Goal: Task Accomplishment & Management: Complete application form

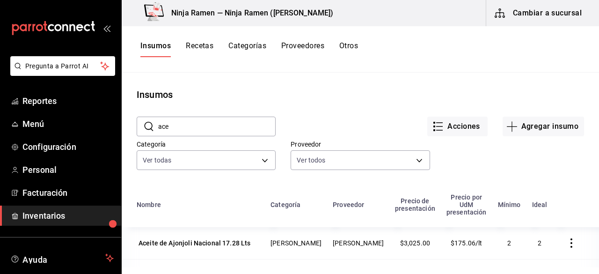
scroll to position [85, 0]
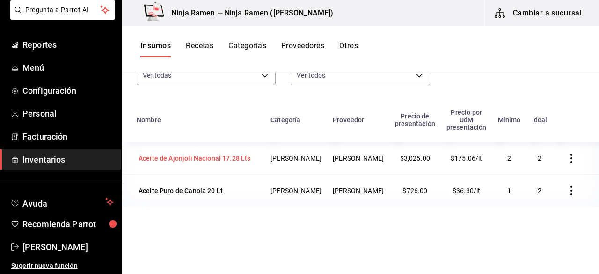
click at [224, 153] on div "Aceite de Ajonjoli Nacional 17.28 Lts" at bounding box center [194, 157] width 112 height 9
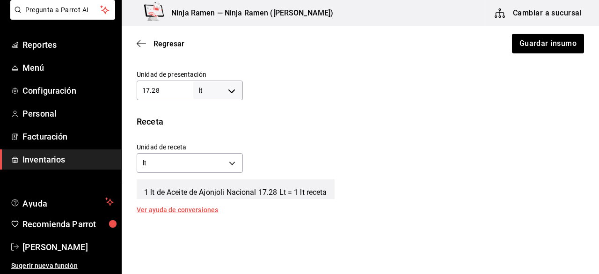
scroll to position [283, 0]
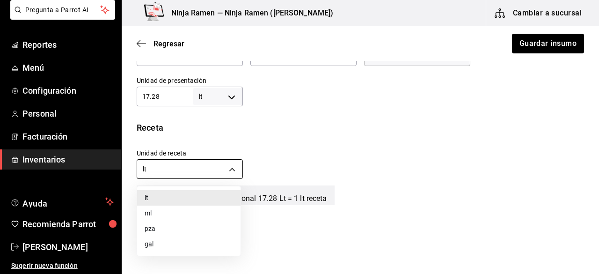
click at [225, 166] on body "Pregunta a Parrot AI Reportes Menú Configuración Personal Facturación Inventari…" at bounding box center [299, 110] width 599 height 221
click at [178, 211] on li "ml" at bounding box center [188, 212] width 103 height 15
type input "MILLILITER"
type input "17,280"
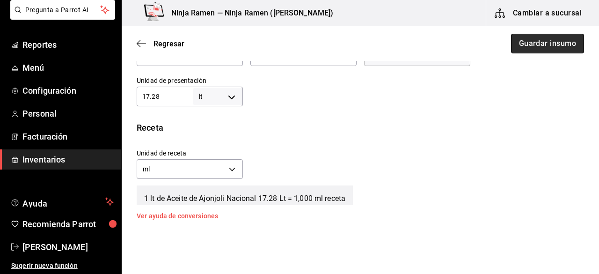
click at [527, 48] on button "Guardar insumo" at bounding box center [547, 44] width 73 height 20
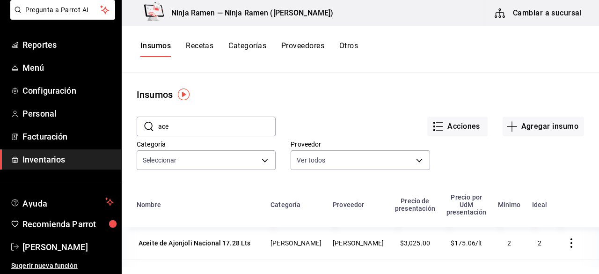
click at [202, 130] on input "ace" at bounding box center [216, 126] width 117 height 19
type input "a"
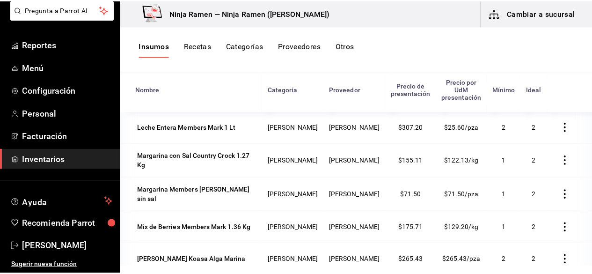
scroll to position [240, 0]
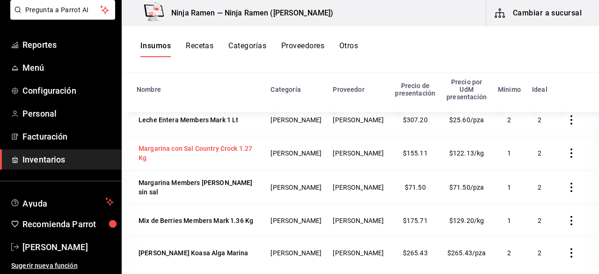
type input "mar"
click at [153, 144] on div "Margarina con Sal Country Crock 1.27 Kg" at bounding box center [197, 153] width 119 height 19
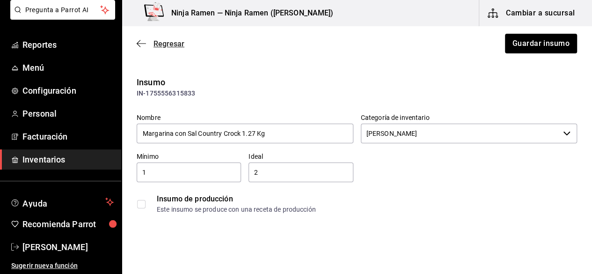
click at [139, 44] on icon "button" at bounding box center [141, 43] width 9 height 8
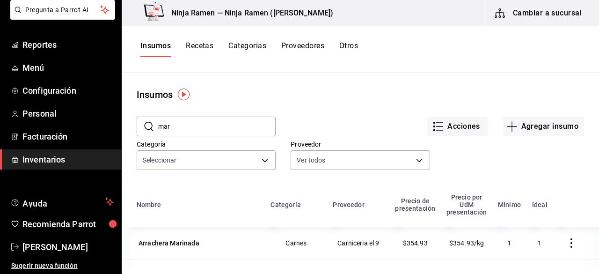
click at [204, 136] on div "​ mar ​" at bounding box center [206, 127] width 139 height 20
type input "m"
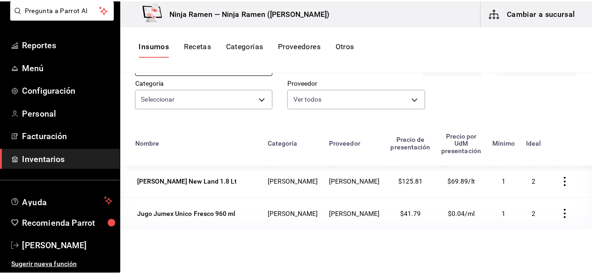
scroll to position [63, 0]
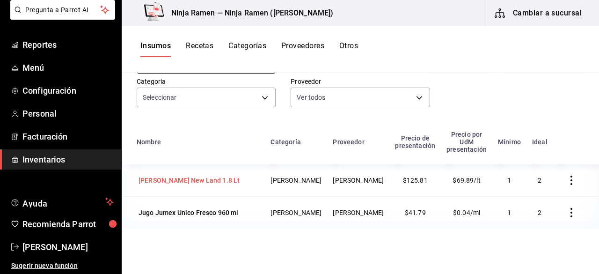
type input "jugo"
click at [229, 175] on div "[PERSON_NAME] New Land 1.8 Lt" at bounding box center [188, 179] width 101 height 9
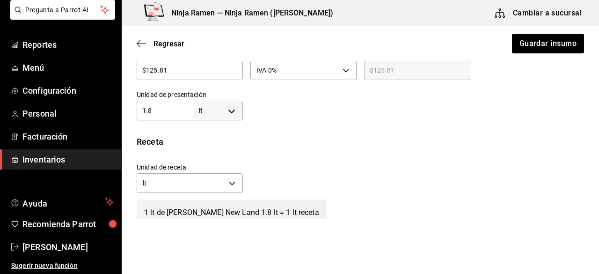
scroll to position [291, 0]
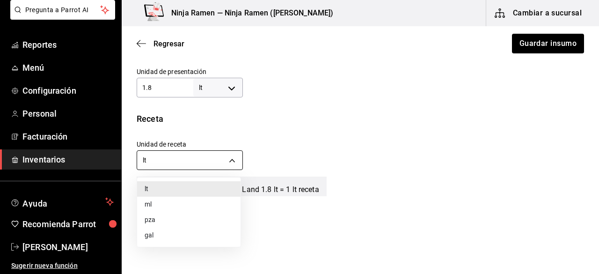
click at [230, 155] on body "Pregunta a Parrot AI Reportes Menú Configuración Personal Facturación Inventari…" at bounding box center [299, 110] width 599 height 221
click at [163, 201] on li "ml" at bounding box center [188, 204] width 103 height 15
type input "MILLILITER"
type input "1,800"
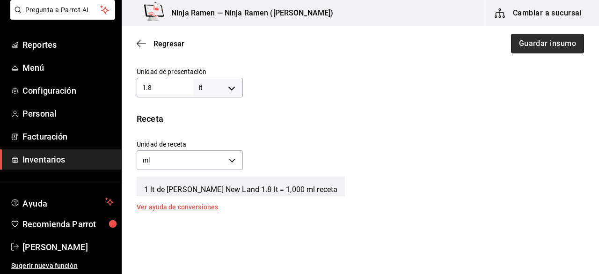
click at [545, 46] on button "Guardar insumo" at bounding box center [547, 44] width 73 height 20
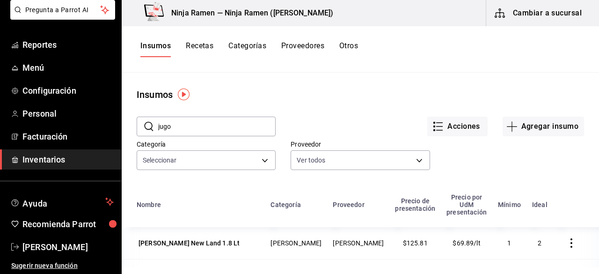
click at [198, 129] on input "jugo" at bounding box center [216, 126] width 117 height 19
type input "j"
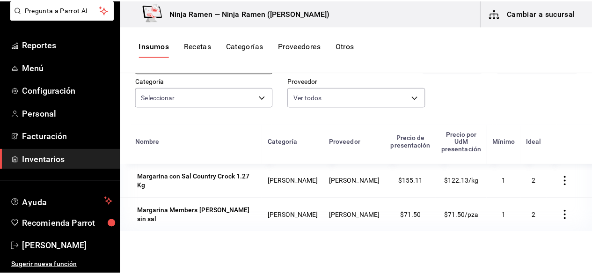
scroll to position [62, 0]
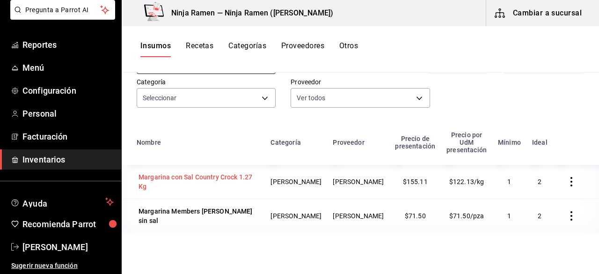
type input "marga"
click at [240, 179] on div "Margarina con Sal Country Crock 1.27 Kg" at bounding box center [198, 181] width 123 height 22
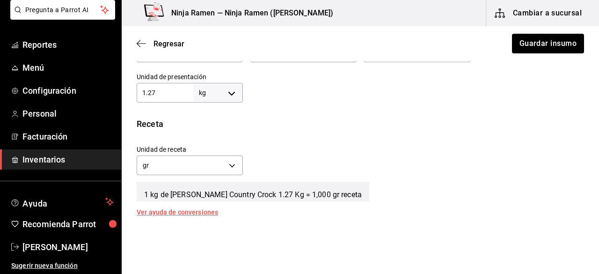
scroll to position [297, 0]
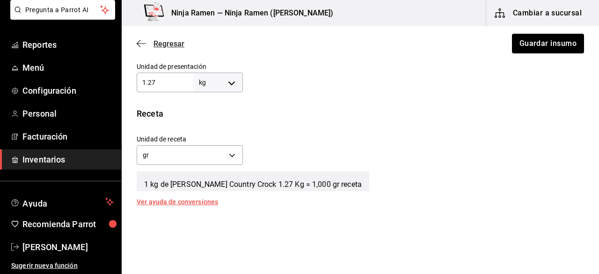
click at [142, 42] on icon "button" at bounding box center [141, 43] width 9 height 8
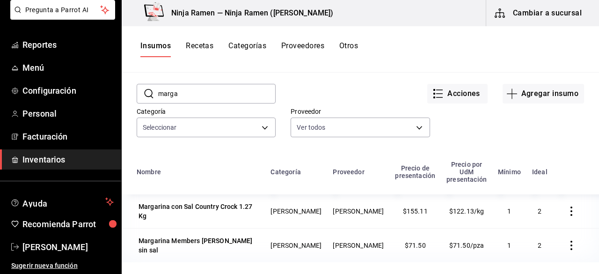
scroll to position [95, 0]
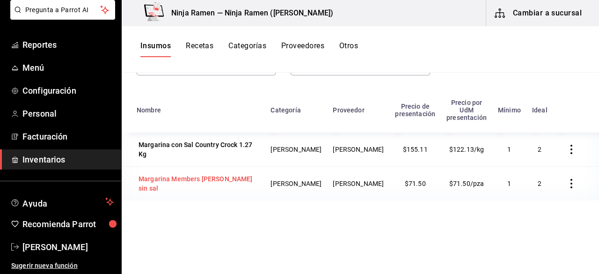
click at [234, 174] on div "Margarina Members [PERSON_NAME] sin sal" at bounding box center [197, 183] width 119 height 19
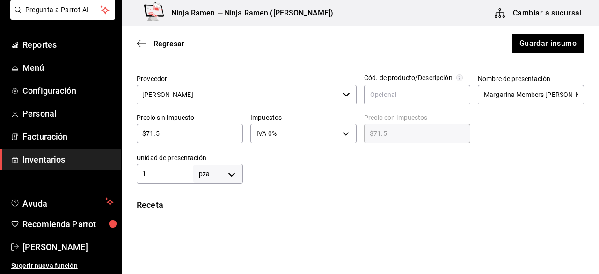
scroll to position [216, 0]
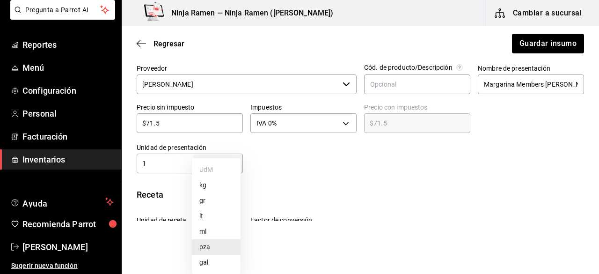
click at [234, 160] on body "Pregunta a Parrot AI Reportes Menú Configuración Personal Facturación Inventari…" at bounding box center [299, 110] width 599 height 221
click at [218, 186] on li "kg" at bounding box center [216, 184] width 49 height 15
type input "KILOGRAM"
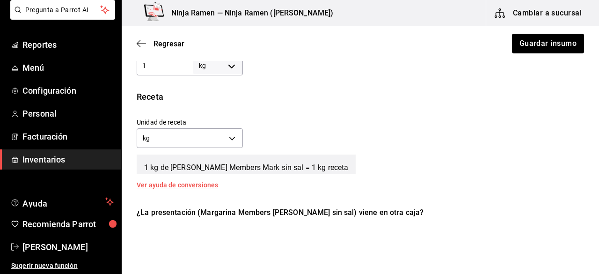
scroll to position [316, 0]
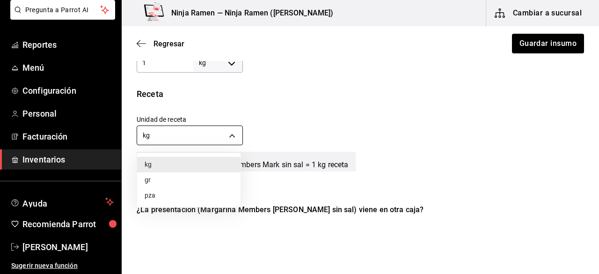
click at [234, 136] on body "Pregunta a Parrot AI Reportes Menú Configuración Personal Facturación Inventari…" at bounding box center [299, 110] width 599 height 221
click at [170, 175] on li "gr" at bounding box center [188, 179] width 103 height 15
type input "GRAM"
type input "1,000"
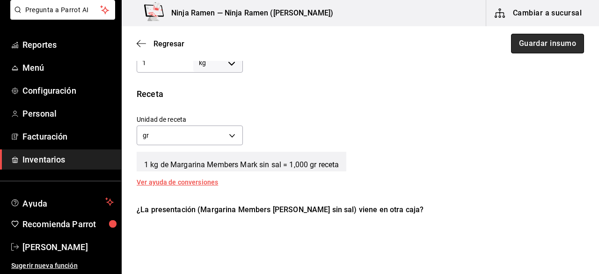
click at [531, 50] on button "Guardar insumo" at bounding box center [547, 44] width 73 height 20
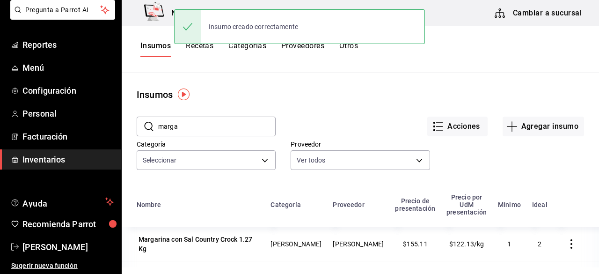
click at [230, 126] on input "marga" at bounding box center [216, 126] width 117 height 19
type input "m"
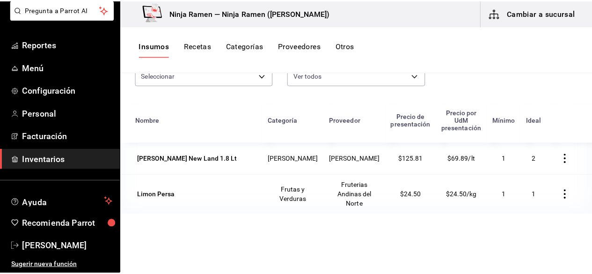
scroll to position [97, 0]
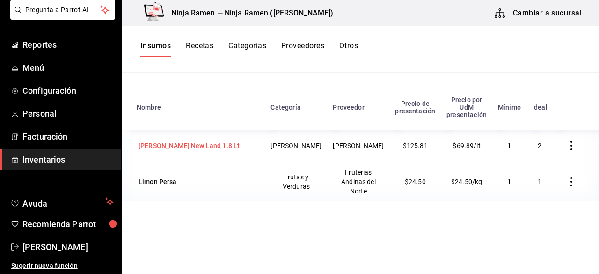
type input "limon"
click at [166, 139] on div "[PERSON_NAME] New Land 1.8 Lt" at bounding box center [189, 145] width 105 height 13
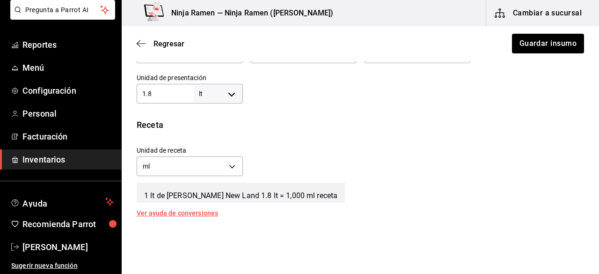
scroll to position [289, 0]
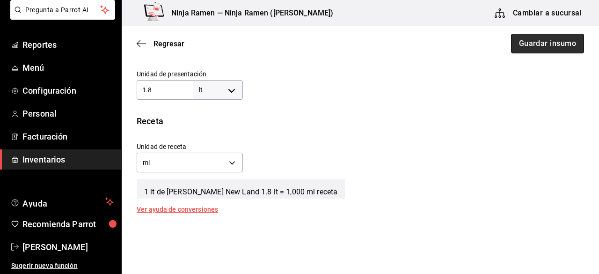
click at [529, 43] on button "Guardar insumo" at bounding box center [547, 44] width 73 height 20
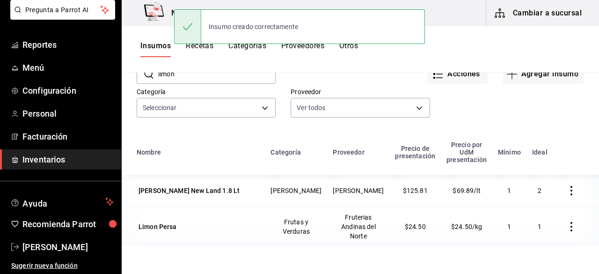
scroll to position [115, 0]
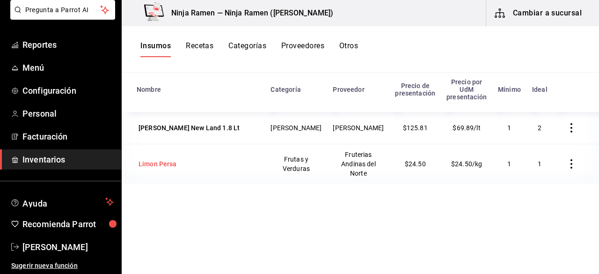
click at [162, 162] on div "Limon Persa" at bounding box center [158, 163] width 42 height 13
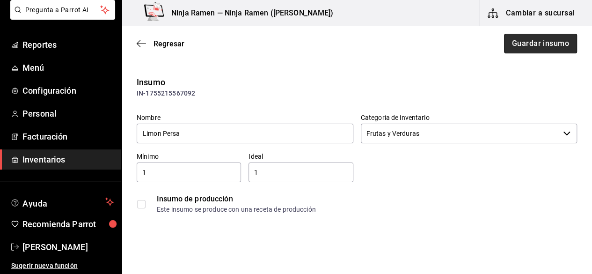
click at [522, 39] on button "Guardar insumo" at bounding box center [540, 44] width 73 height 20
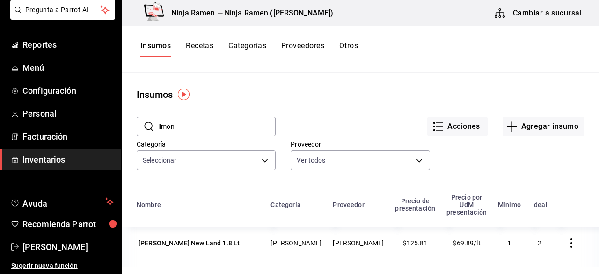
click at [213, 48] on button "Recetas" at bounding box center [200, 49] width 28 height 16
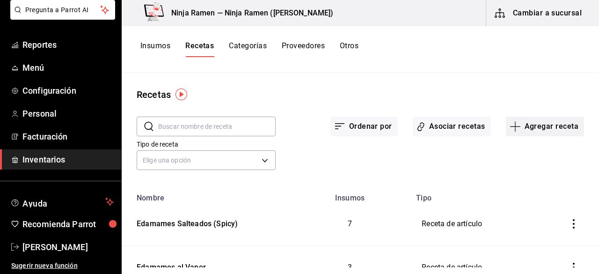
click at [536, 131] on button "Agregar receta" at bounding box center [545, 127] width 78 height 20
click at [517, 150] on span "Receta" at bounding box center [538, 152] width 79 height 10
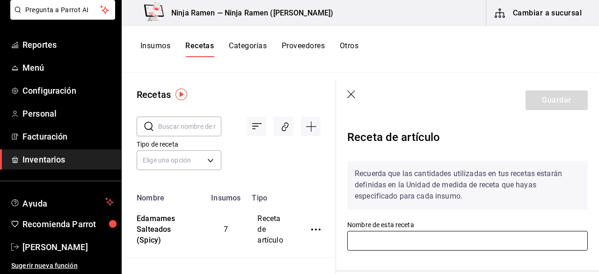
click at [379, 238] on input "text" at bounding box center [467, 241] width 240 height 20
type input "Edamames Salteados (Spicy)"
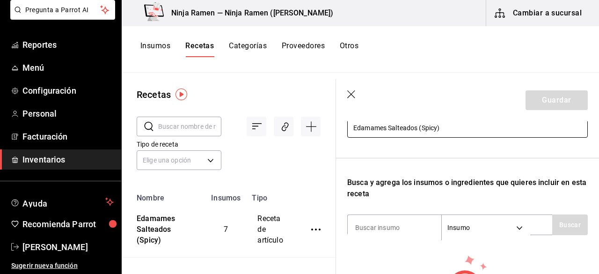
scroll to position [133, 0]
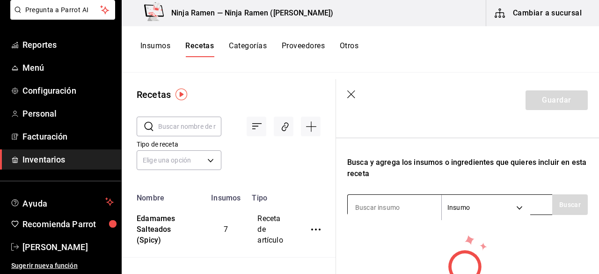
click at [433, 210] on input at bounding box center [395, 207] width 94 height 20
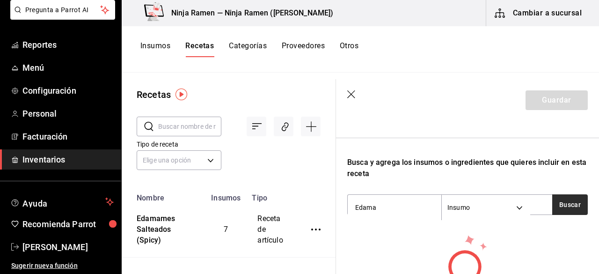
type input "Edama"
click at [562, 198] on button "Buscar" at bounding box center [570, 204] width 36 height 21
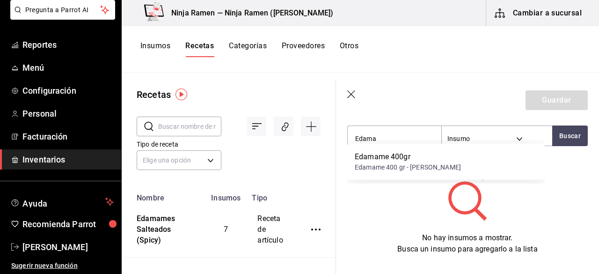
scroll to position [208, 0]
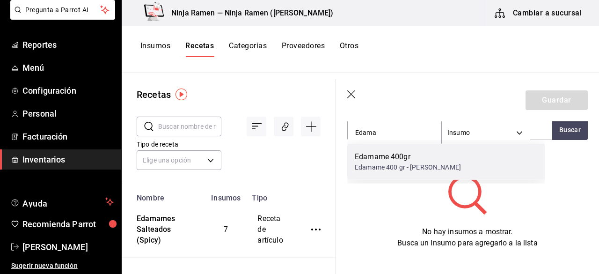
click at [387, 162] on div "Edamame 400 gr - [PERSON_NAME]" at bounding box center [408, 167] width 106 height 10
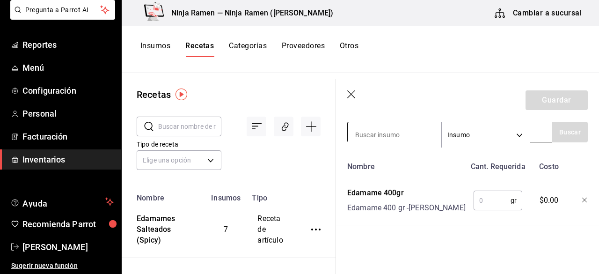
click at [390, 129] on input at bounding box center [395, 135] width 94 height 20
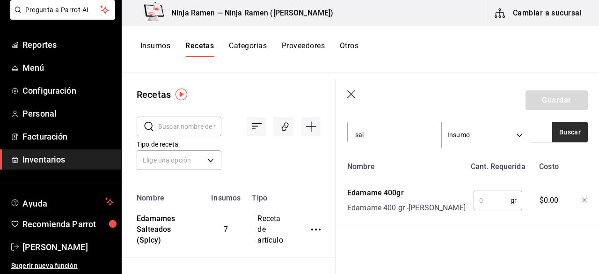
type input "sal"
click at [552, 126] on button "Buscar" at bounding box center [570, 132] width 36 height 21
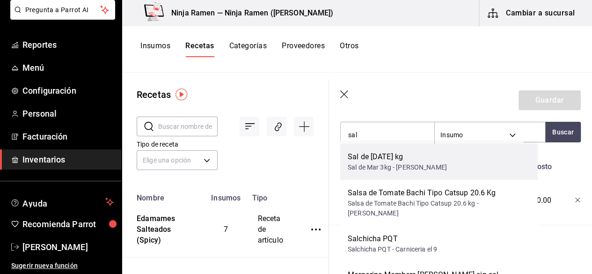
click at [469, 172] on div "Sal de [DATE] kg Sal de Mar 3kg - [PERSON_NAME]" at bounding box center [438, 162] width 197 height 36
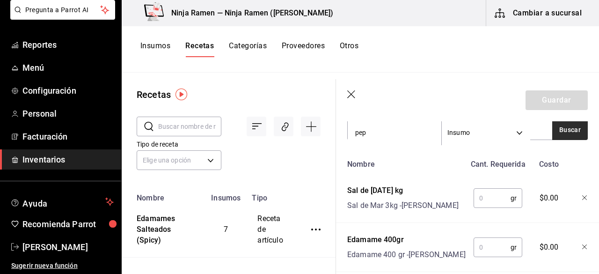
type input "pep"
click at [553, 125] on button "Buscar" at bounding box center [570, 129] width 36 height 21
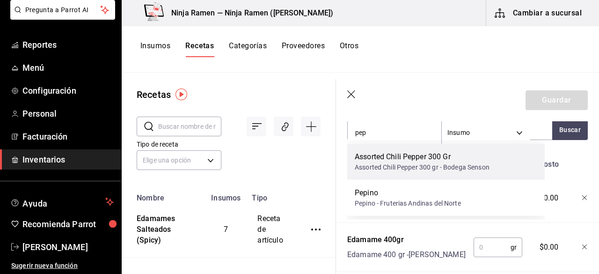
click at [477, 165] on div "Assorted Chili Pepper 300 gr - Bodega Senson" at bounding box center [422, 167] width 135 height 10
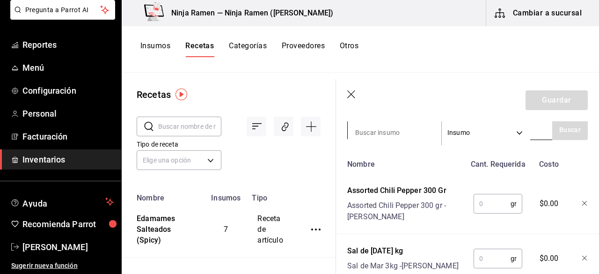
click at [404, 135] on input at bounding box center [395, 133] width 94 height 20
type input "soya"
click at [556, 131] on button "Buscar" at bounding box center [570, 129] width 36 height 21
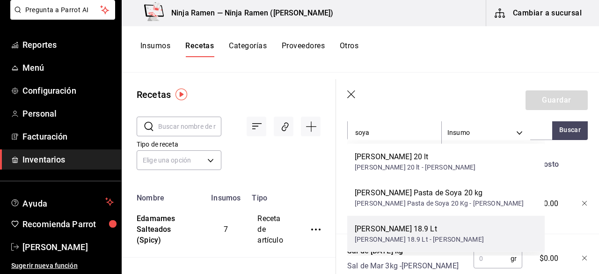
click at [484, 224] on div "[PERSON_NAME] 18.9 Lt" at bounding box center [419, 228] width 129 height 11
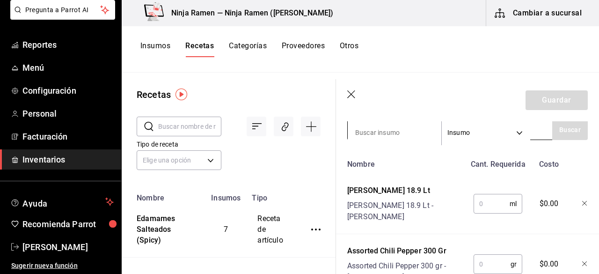
click at [371, 128] on input at bounding box center [395, 133] width 94 height 20
type input "jugo"
click at [552, 131] on button "Buscar" at bounding box center [570, 129] width 36 height 21
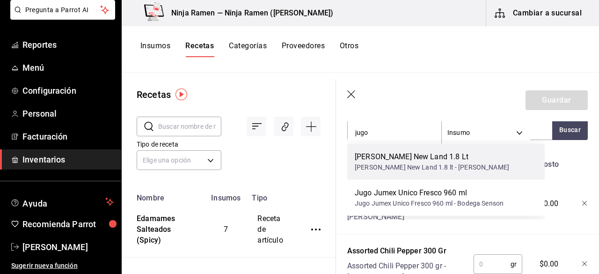
click at [491, 159] on div "[PERSON_NAME] New Land 1.8 Lt" at bounding box center [432, 156] width 154 height 11
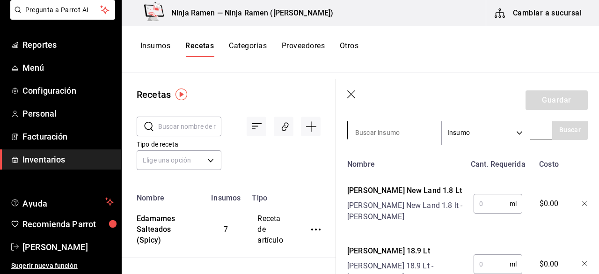
click at [410, 138] on input at bounding box center [395, 133] width 94 height 20
type input "aceite"
click at [553, 132] on button "Buscar" at bounding box center [570, 129] width 36 height 21
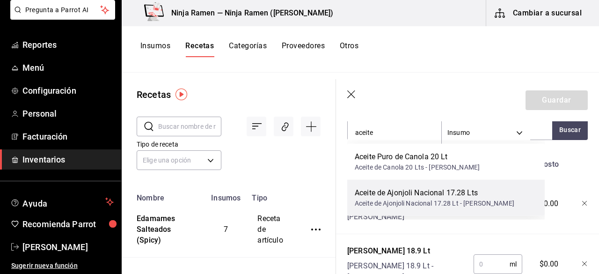
click at [524, 201] on div "Aceite de Ajonjoli Nacional 17.28 Lts Aceite de Ajonjoli Nacional 17.28 Lt - [P…" at bounding box center [445, 198] width 197 height 36
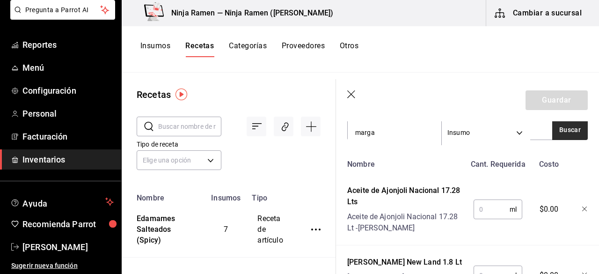
type input "marga"
click at [552, 125] on button "Buscar" at bounding box center [570, 129] width 36 height 21
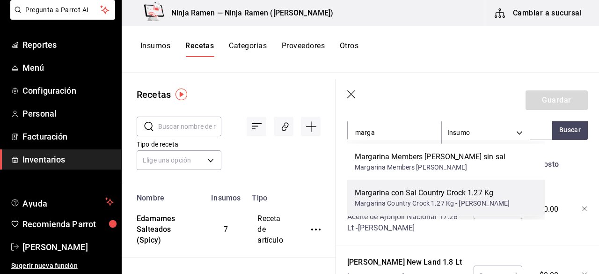
click at [449, 192] on div "Margarina con Sal Country Crock 1.27 Kg" at bounding box center [432, 192] width 155 height 11
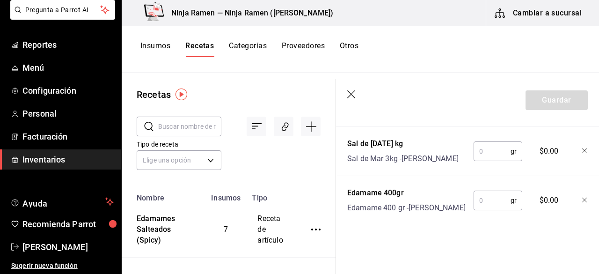
scroll to position [597, 0]
click at [487, 191] on input "text" at bounding box center [491, 200] width 37 height 19
type input "150"
drag, startPoint x: 485, startPoint y: 122, endPoint x: 485, endPoint y: 128, distance: 5.6
click at [485, 134] on div "gr ​" at bounding box center [496, 149] width 61 height 30
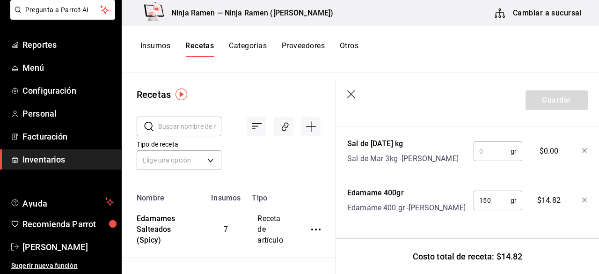
click at [485, 142] on input "text" at bounding box center [491, 151] width 37 height 19
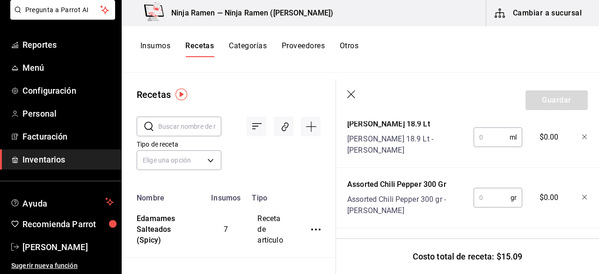
scroll to position [463, 0]
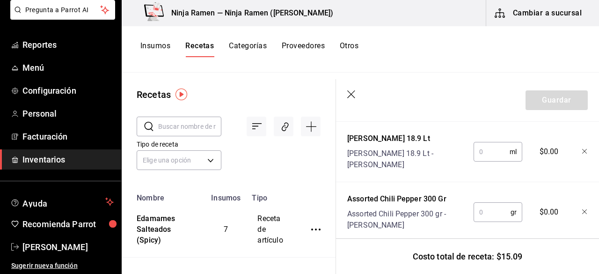
type input "10"
click at [493, 214] on input "text" at bounding box center [491, 212] width 37 height 19
type input "10"
click at [478, 160] on input "text" at bounding box center [491, 151] width 36 height 19
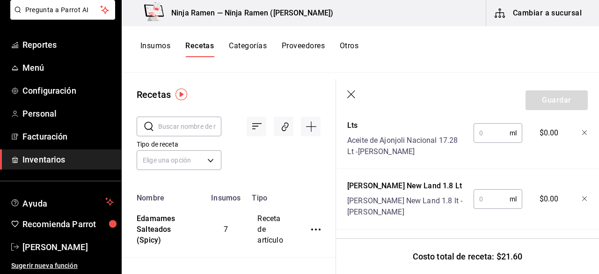
scroll to position [349, 0]
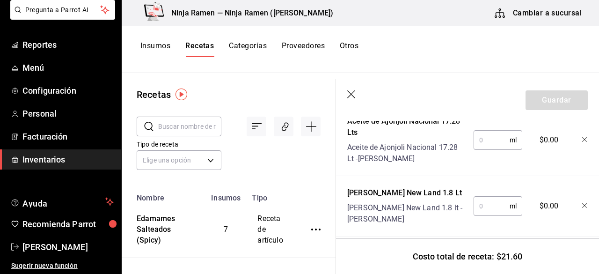
type input "20"
click at [490, 202] on input "text" at bounding box center [491, 206] width 36 height 19
type input "20"
click at [477, 145] on input "text" at bounding box center [491, 140] width 36 height 19
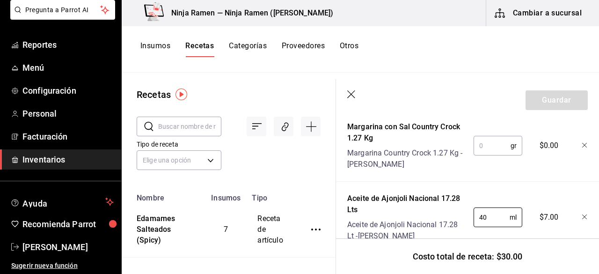
scroll to position [245, 0]
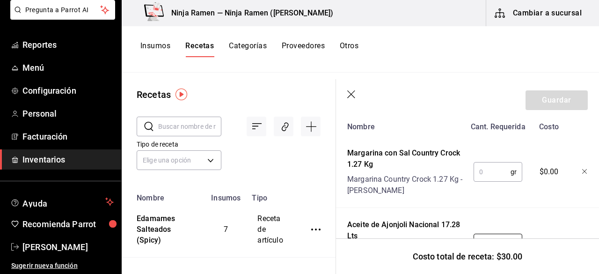
type input "40"
click at [493, 171] on input "text" at bounding box center [491, 171] width 37 height 19
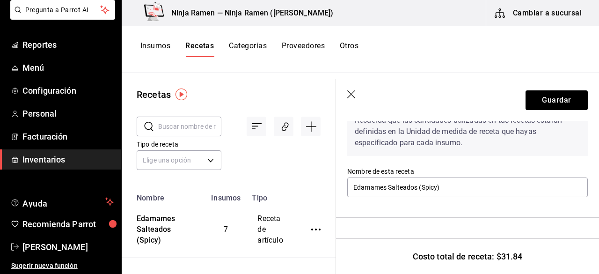
scroll to position [34, 0]
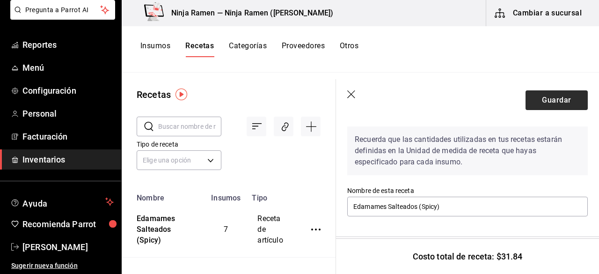
type input "15"
click at [559, 98] on button "Guardar" at bounding box center [556, 100] width 62 height 20
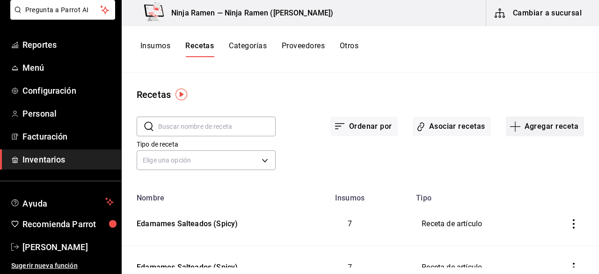
click at [533, 131] on button "Agregar receta" at bounding box center [545, 127] width 78 height 20
click at [508, 148] on span "Receta" at bounding box center [538, 152] width 79 height 10
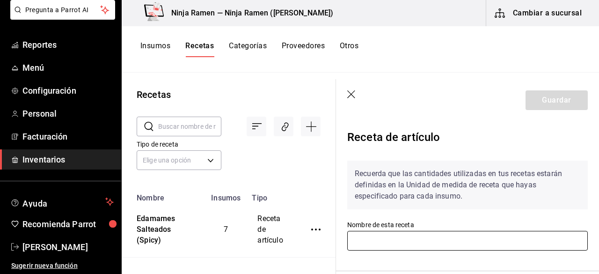
click at [401, 243] on input "text" at bounding box center [467, 241] width 240 height 20
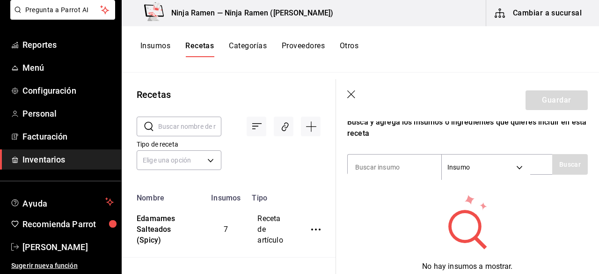
scroll to position [174, 0]
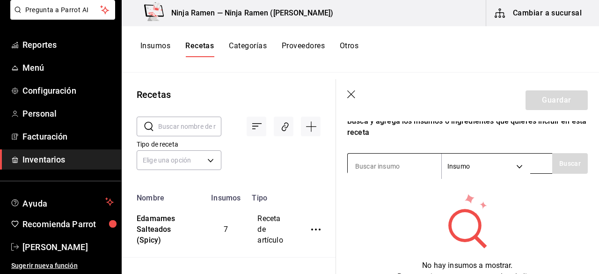
type input "Gyoza a Vapor"
click at [398, 166] on input at bounding box center [395, 166] width 94 height 20
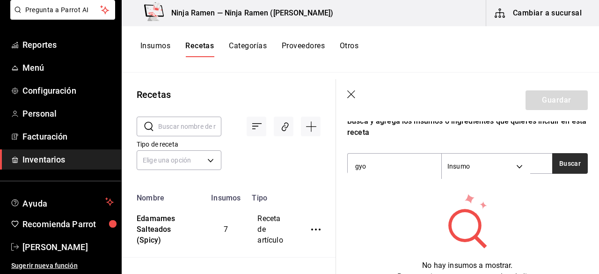
type input "gyo"
click at [565, 170] on button "Buscar" at bounding box center [570, 163] width 36 height 21
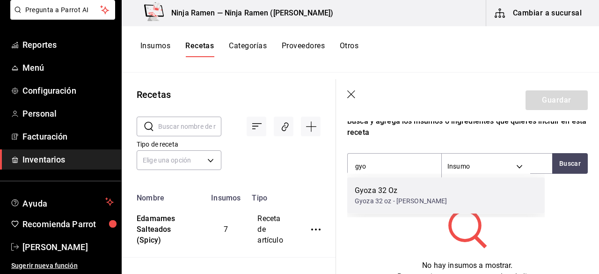
click at [473, 194] on div "Gyoza 32 Oz Gyoza 32 oz - [PERSON_NAME]" at bounding box center [445, 195] width 197 height 36
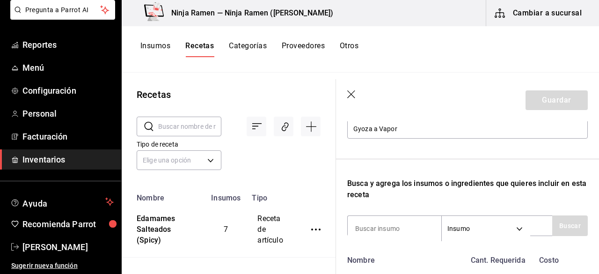
scroll to position [96, 0]
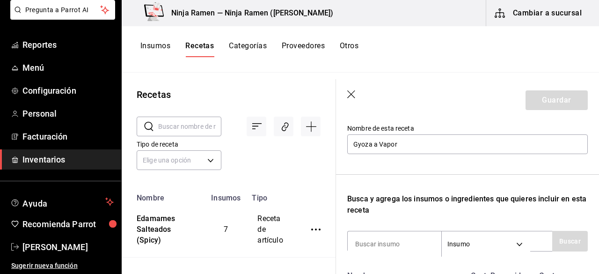
click at [354, 90] on icon "button" at bounding box center [351, 94] width 9 height 9
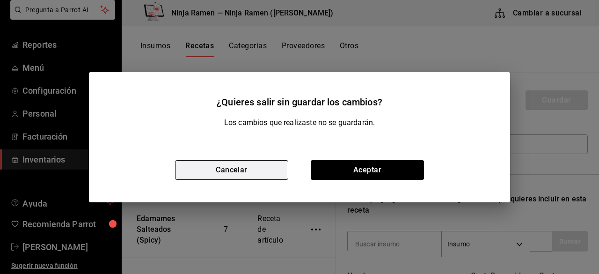
click at [256, 165] on button "Cancelar" at bounding box center [231, 170] width 113 height 20
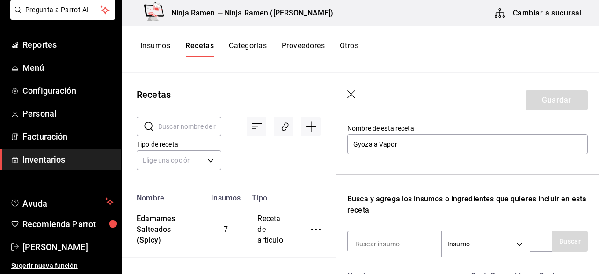
click at [157, 47] on button "Insumos" at bounding box center [155, 49] width 30 height 16
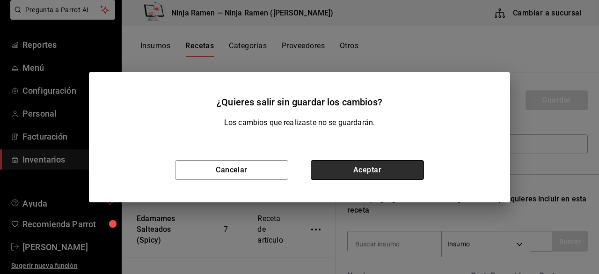
click at [369, 174] on button "Aceptar" at bounding box center [367, 170] width 113 height 20
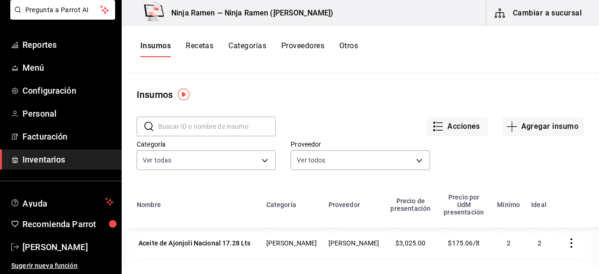
click at [175, 129] on input "text" at bounding box center [216, 126] width 117 height 19
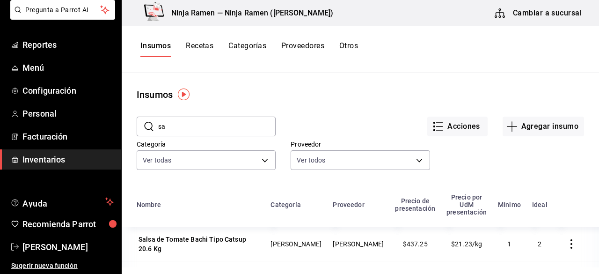
type input "s"
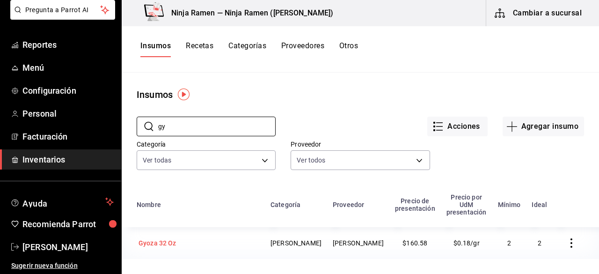
type input "gy"
click at [259, 239] on div "Gyoza 32 Oz" at bounding box center [198, 242] width 123 height 13
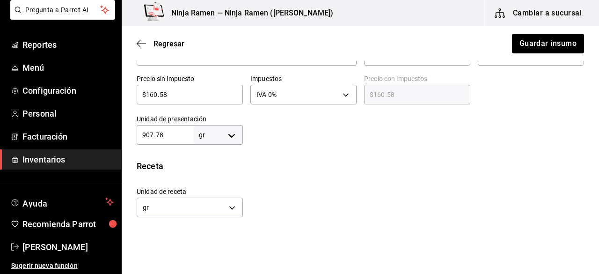
scroll to position [259, 0]
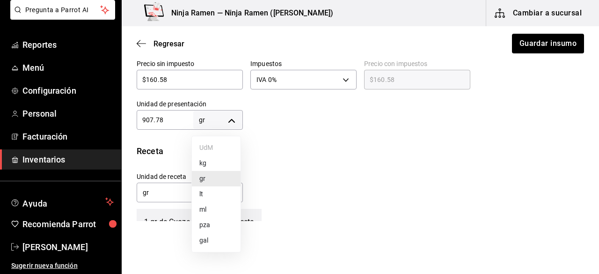
click at [231, 124] on body "Pregunta a Parrot AI Reportes Menú Configuración Personal Facturación Inventari…" at bounding box center [299, 110] width 599 height 221
click at [216, 226] on li "pza" at bounding box center [216, 224] width 49 height 15
type input "UNIT"
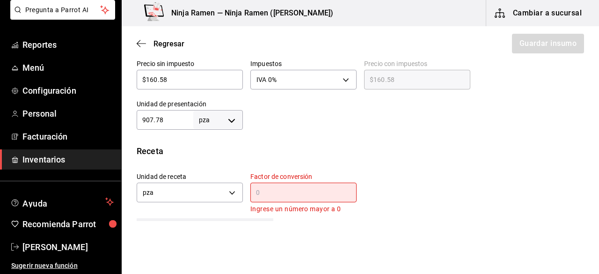
click at [168, 120] on input "907.78" at bounding box center [165, 119] width 57 height 11
type input "9"
type input "10"
click at [410, 152] on div "Receta" at bounding box center [360, 151] width 447 height 13
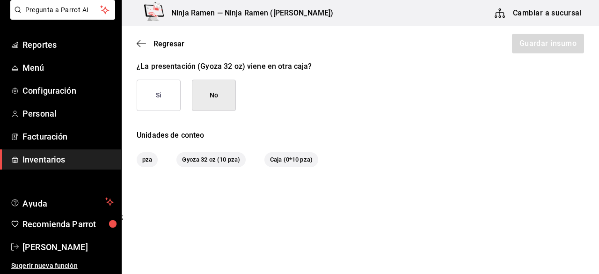
scroll to position [260, 0]
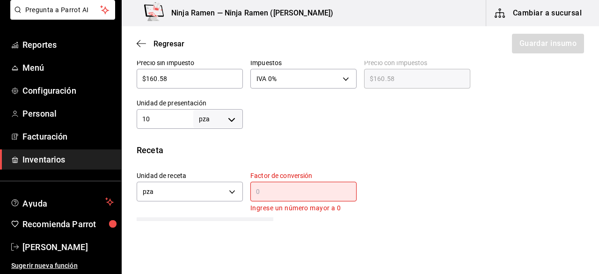
click at [303, 182] on div "​" at bounding box center [303, 192] width 106 height 20
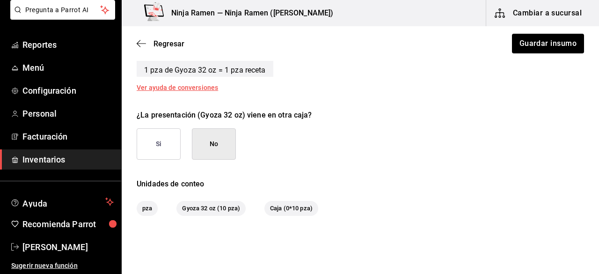
scroll to position [459, 0]
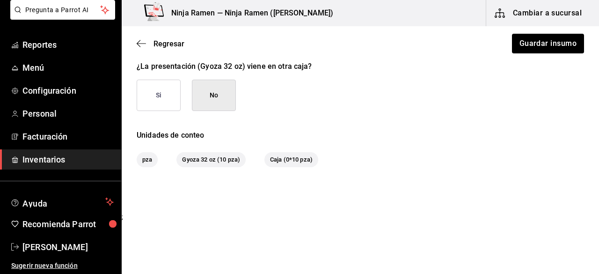
type input "1"
click at [219, 95] on button "No" at bounding box center [214, 95] width 44 height 31
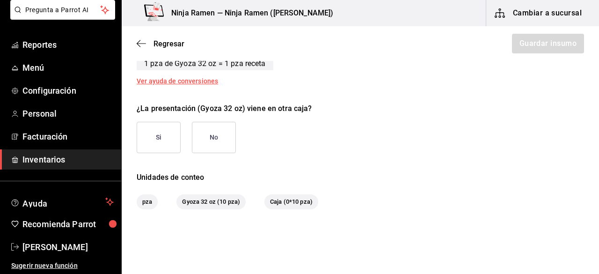
scroll to position [416, 0]
click at [221, 138] on button "No" at bounding box center [214, 138] width 44 height 31
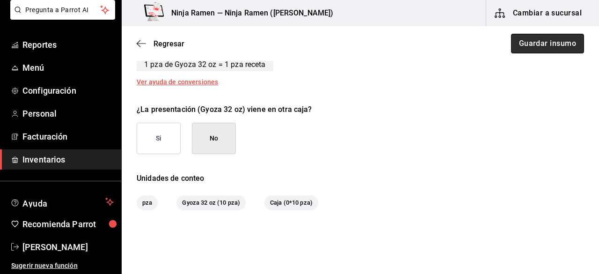
click at [556, 49] on button "Guardar insumo" at bounding box center [547, 44] width 73 height 20
